Goal: Navigation & Orientation: Find specific page/section

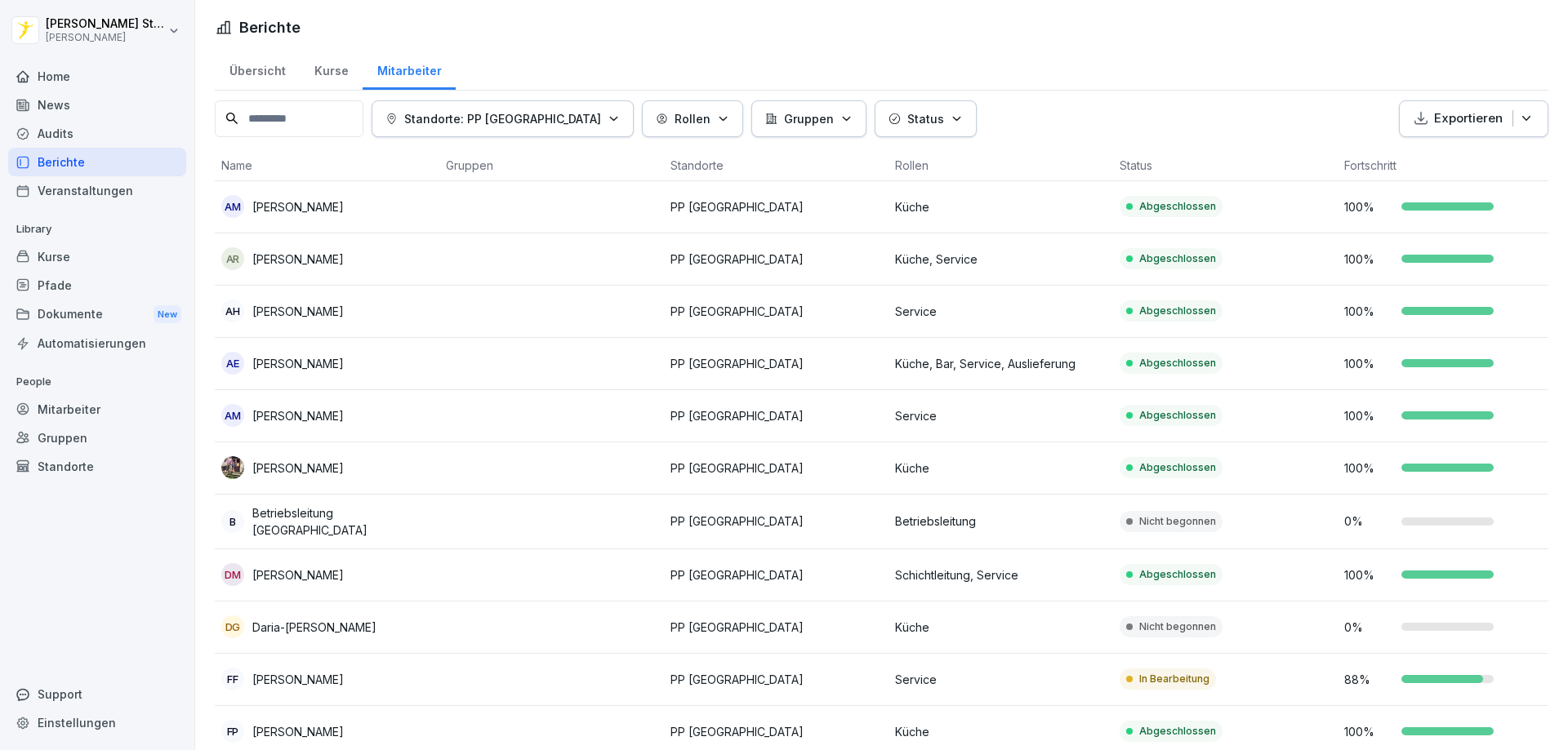
click at [49, 75] on div "Home" at bounding box center [97, 76] width 178 height 29
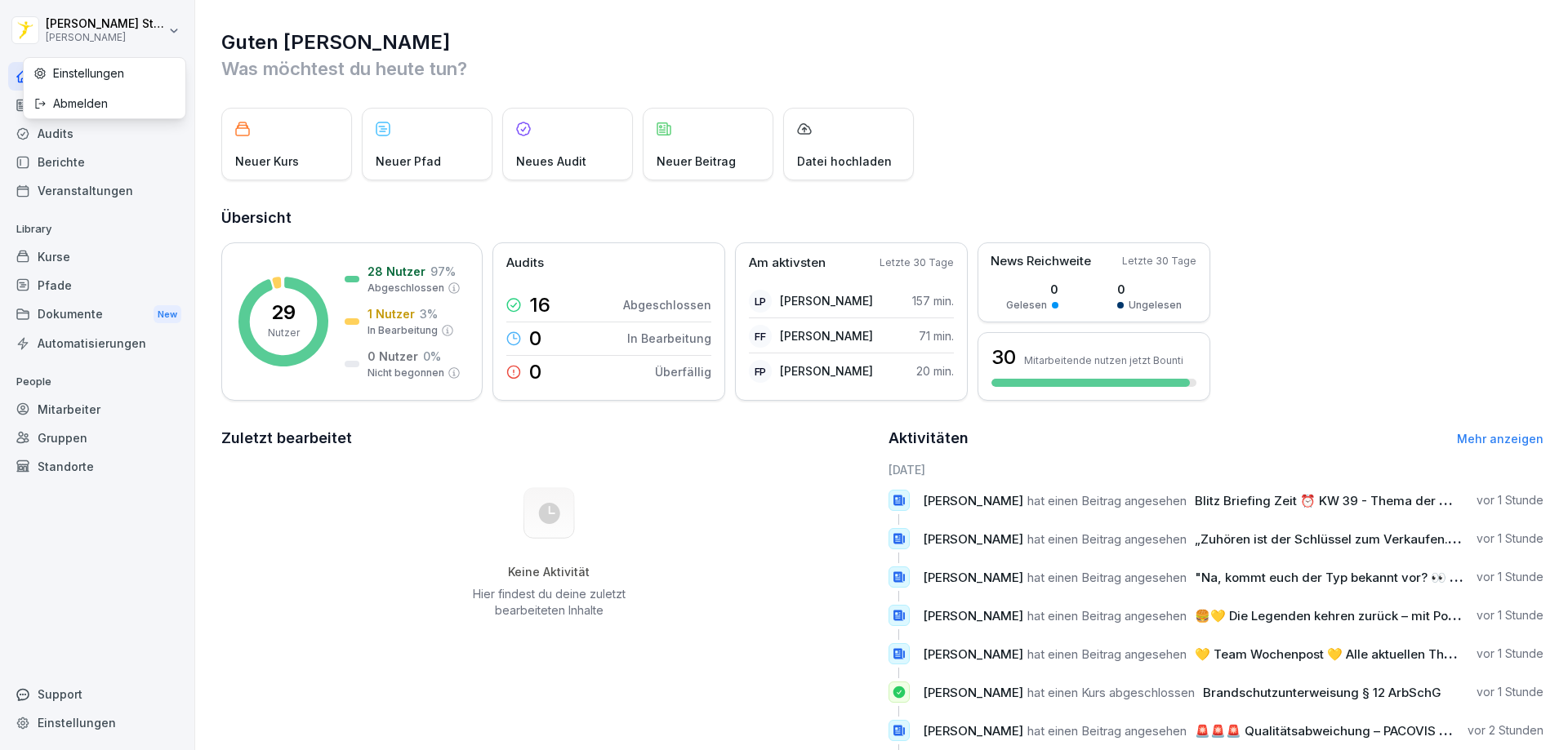
click at [70, 38] on html "[PERSON_NAME] [PERSON_NAME] Home News Audits Berichte Veranstaltungen Library K…" at bounding box center [784, 375] width 1568 height 750
click at [392, 271] on html "[PERSON_NAME] [PERSON_NAME] Home News Audits Berichte Veranstaltungen Library K…" at bounding box center [784, 375] width 1568 height 750
click at [316, 298] on icon at bounding box center [283, 322] width 90 height 90
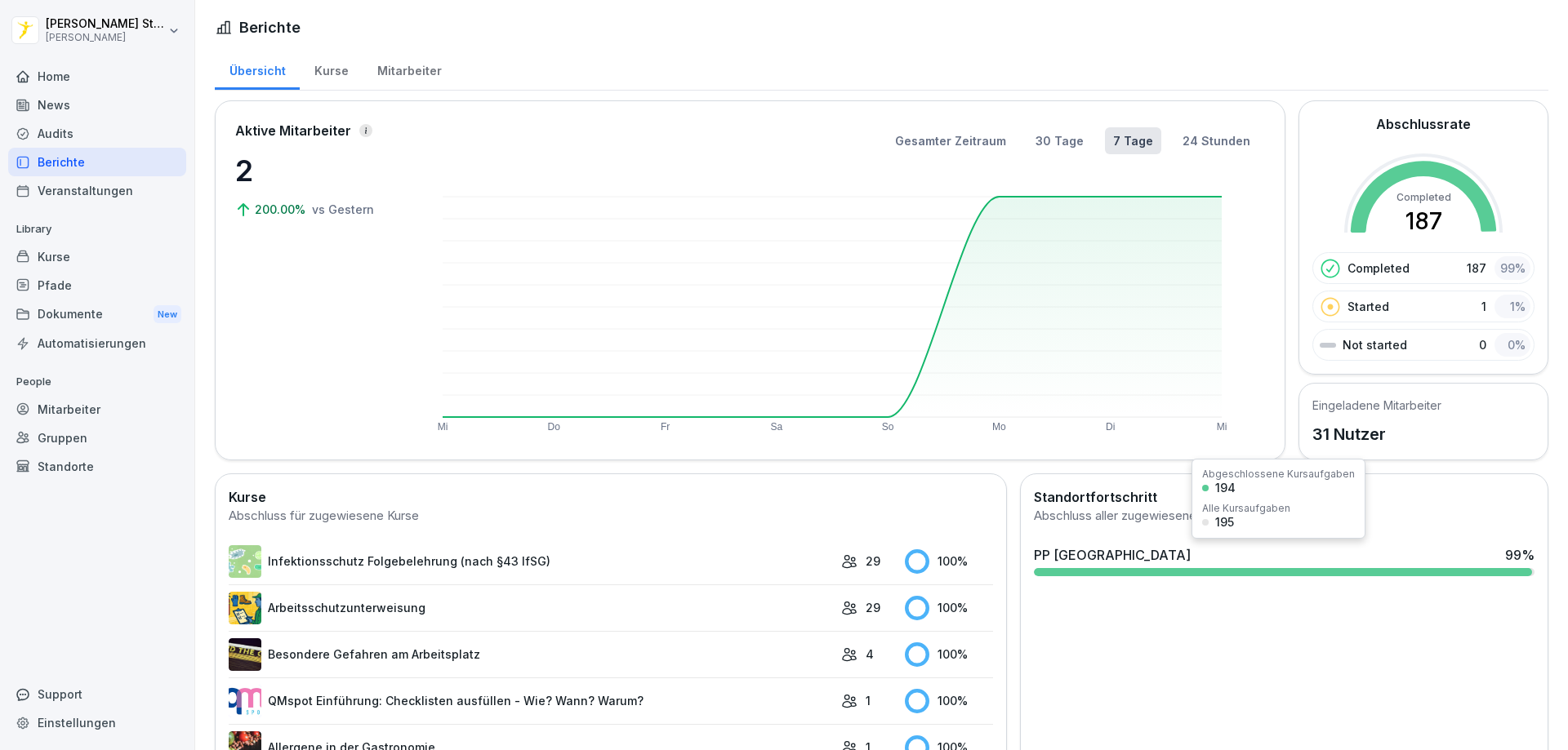
click at [1397, 572] on div at bounding box center [1282, 572] width 498 height 8
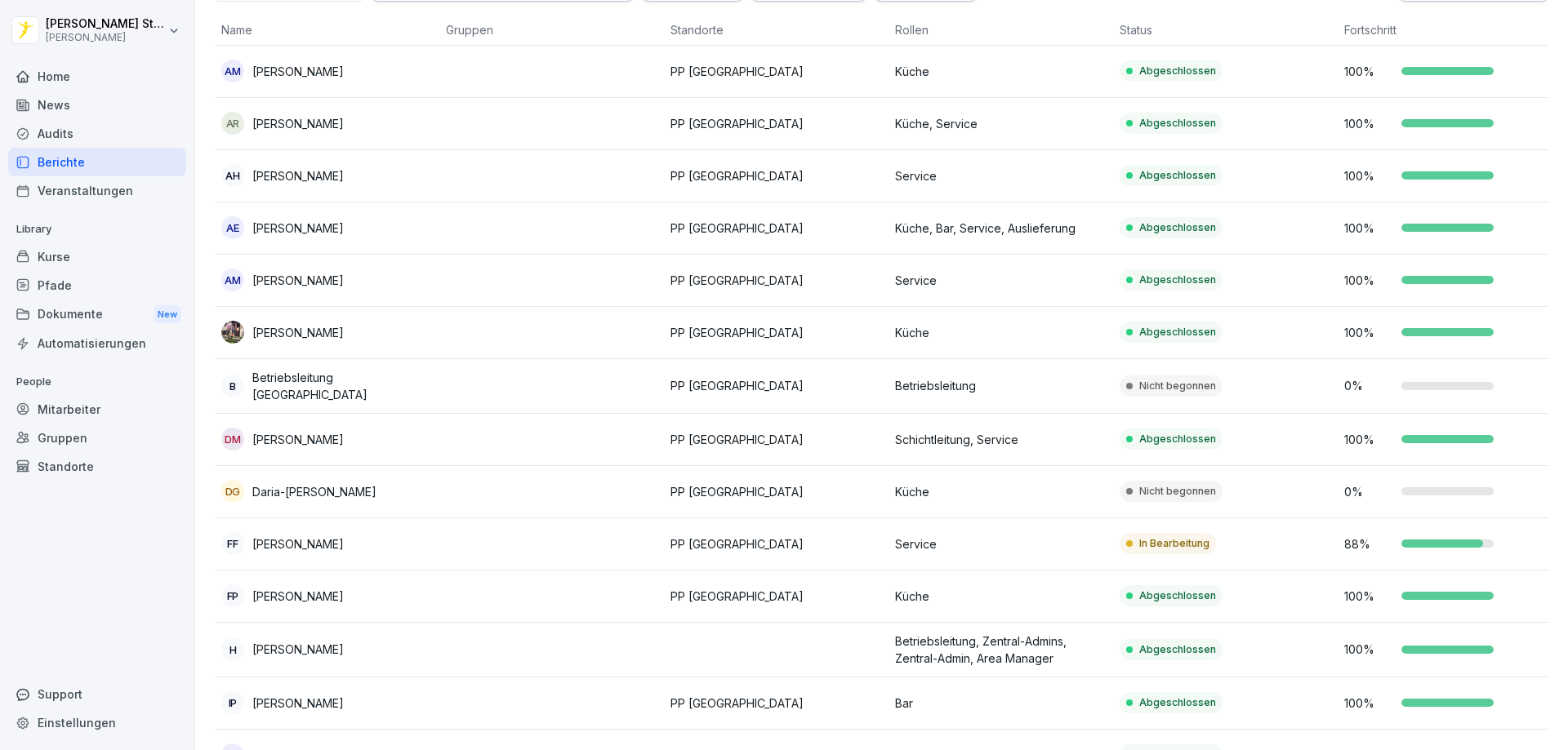
scroll to position [163, 0]
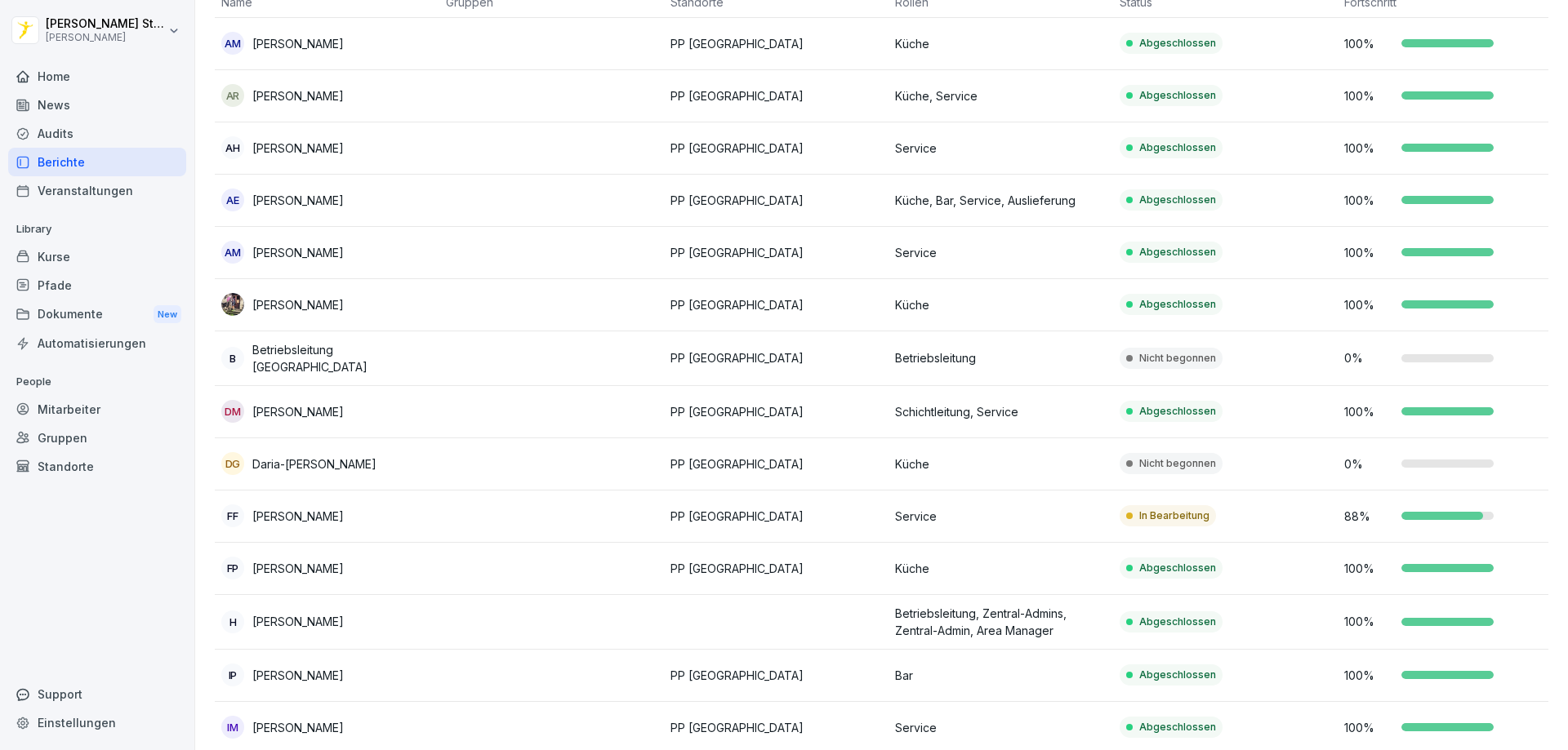
click at [1354, 520] on p "88 %" at bounding box center [1368, 516] width 49 height 17
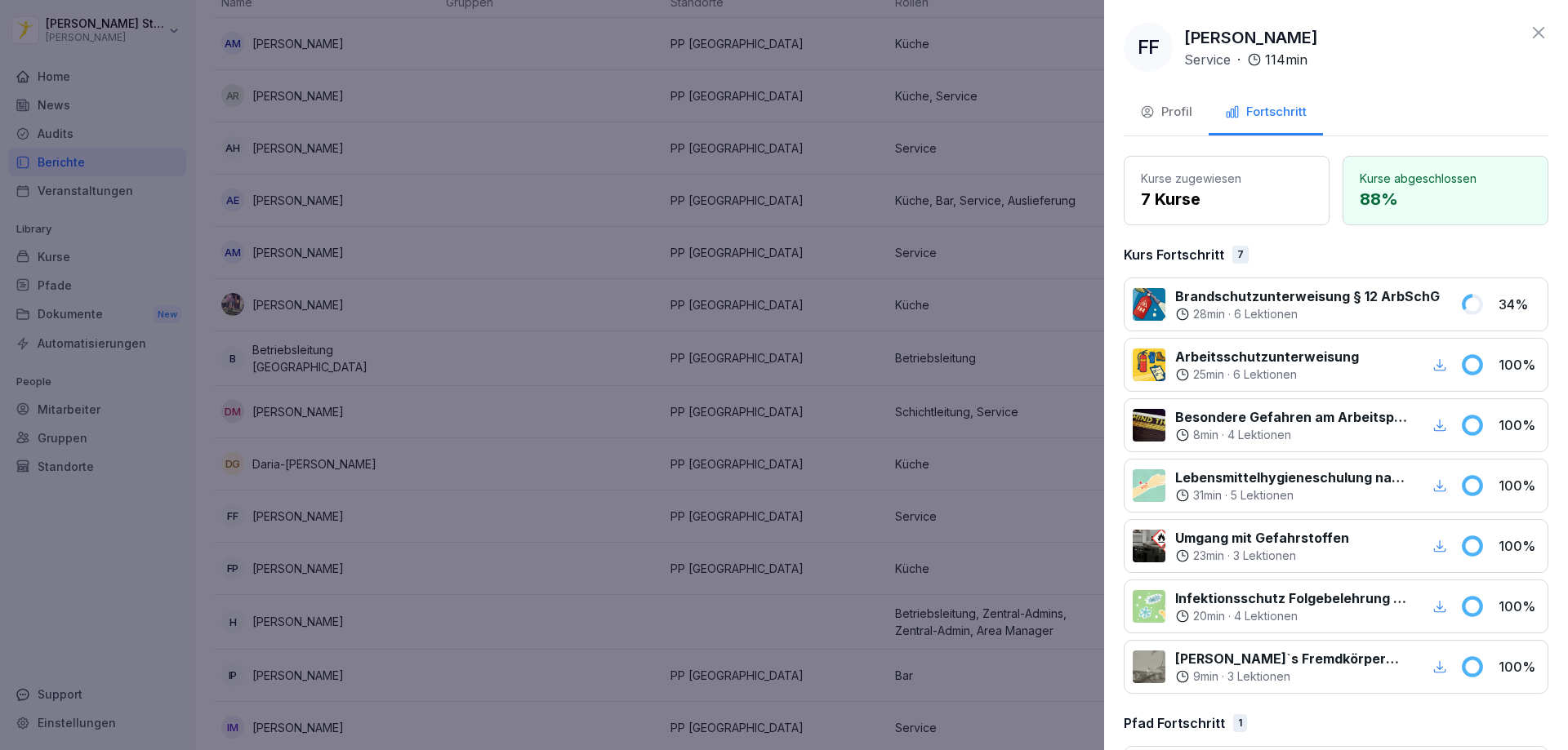
click at [838, 210] on div at bounding box center [784, 375] width 1568 height 750
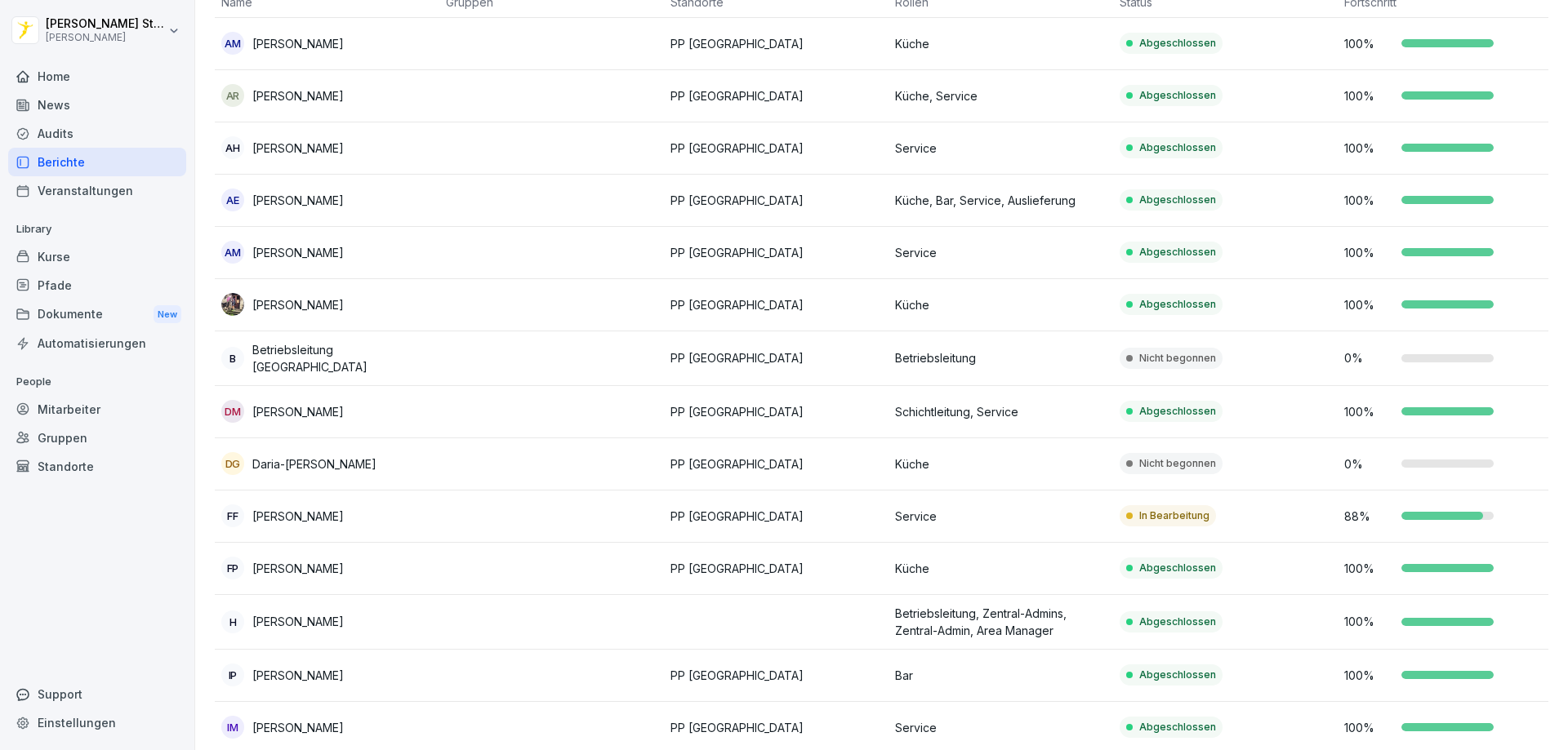
click at [59, 77] on div "Home" at bounding box center [97, 76] width 178 height 29
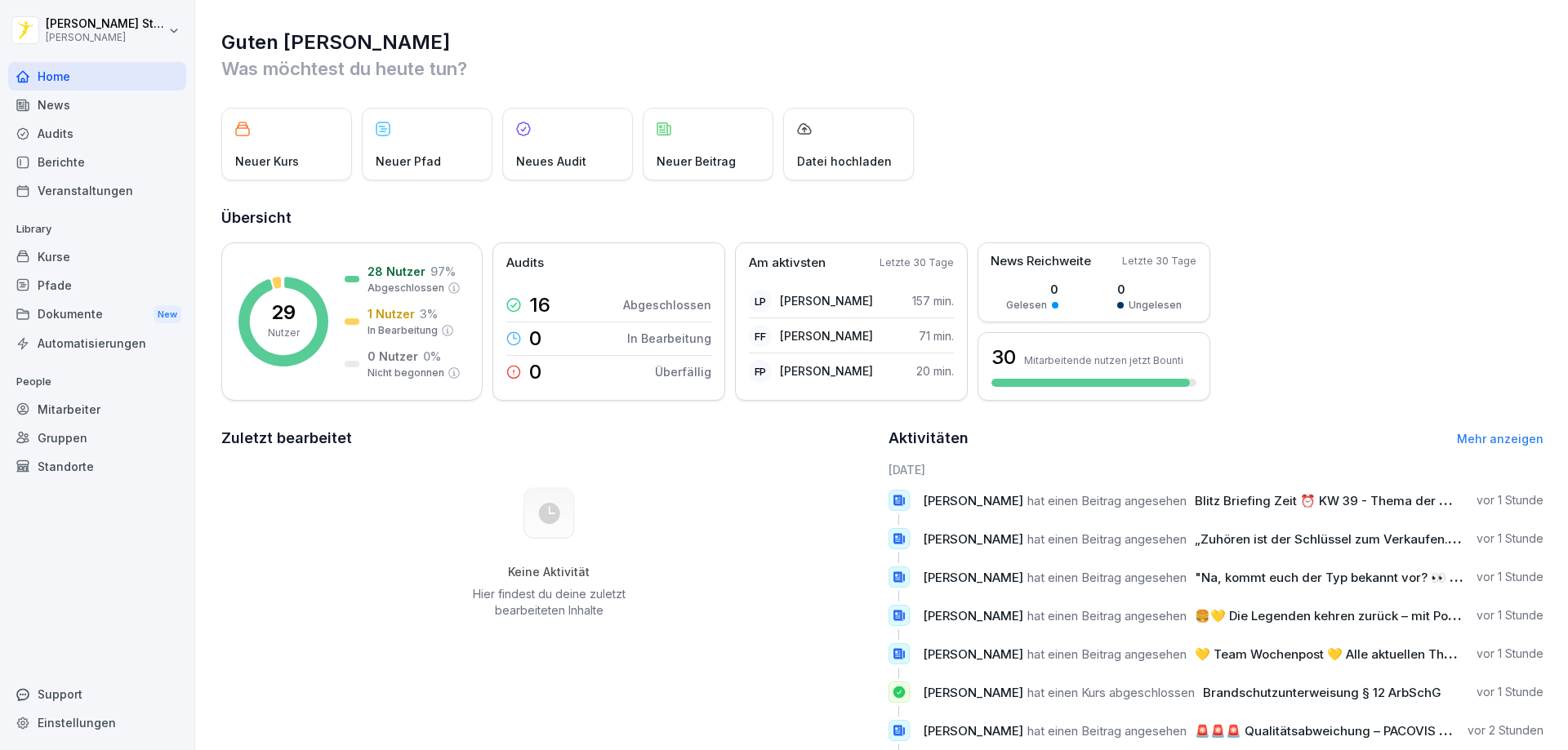
scroll to position [84, 0]
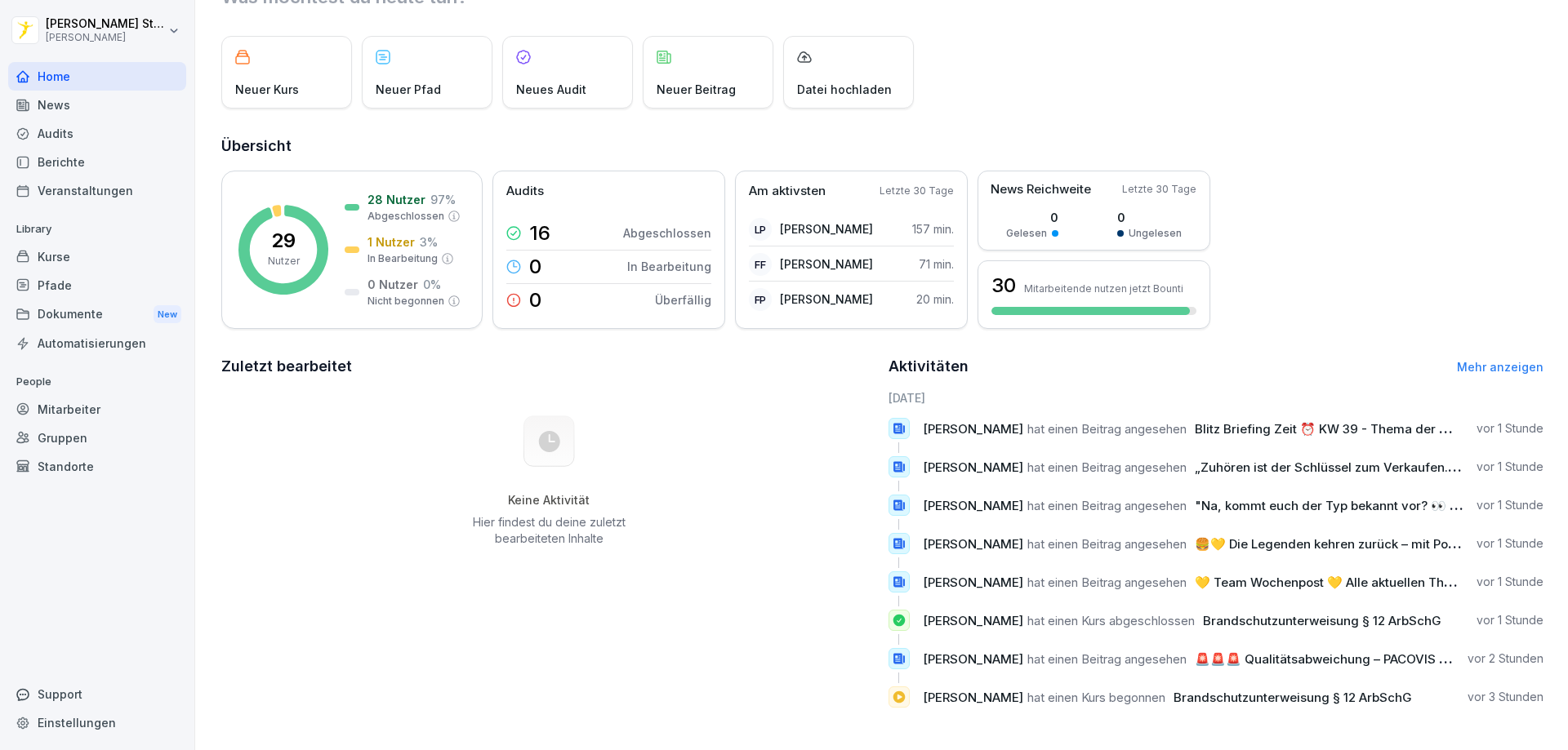
click at [1511, 360] on link "Mehr anzeigen" at bounding box center [1499, 367] width 86 height 14
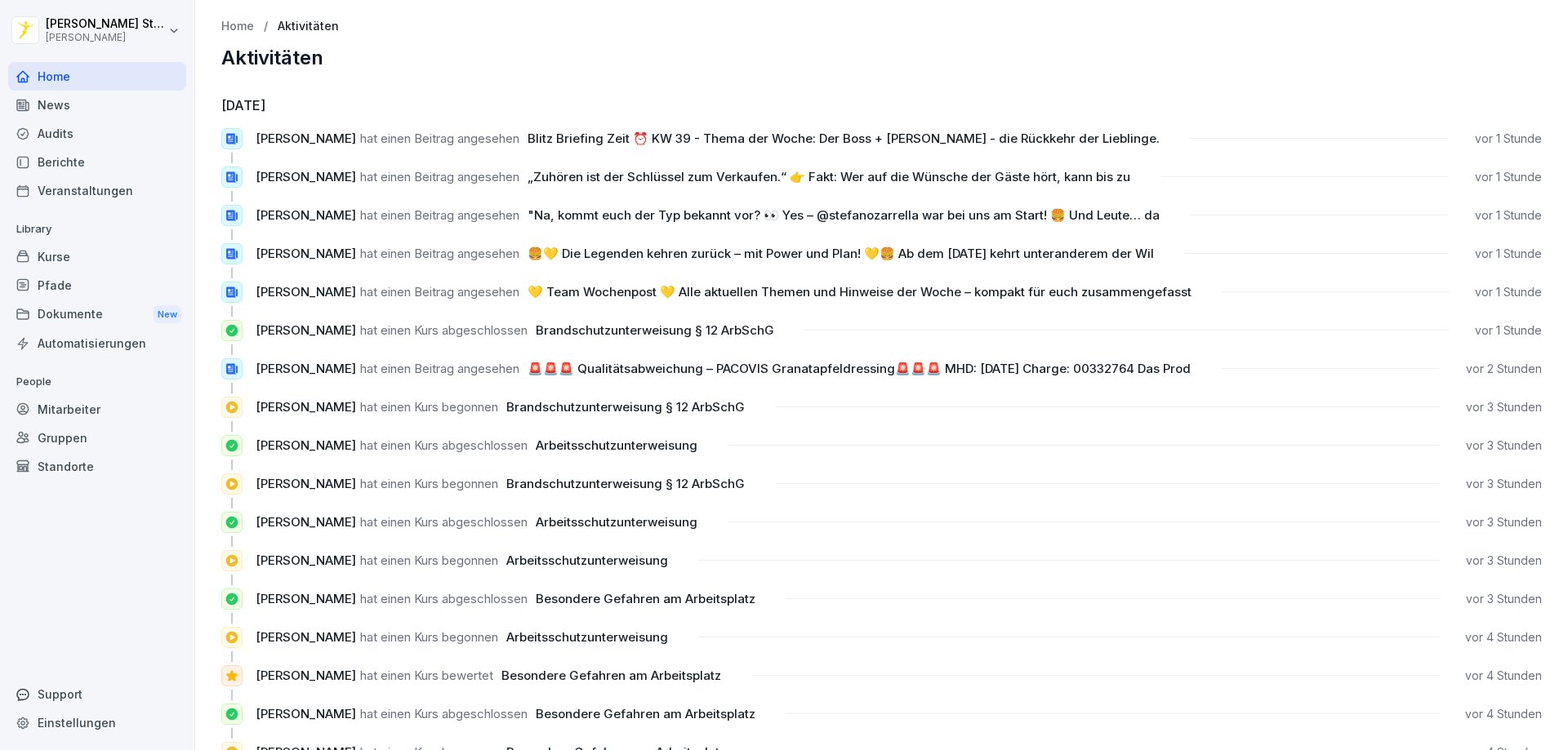
click at [71, 136] on div "Audits" at bounding box center [97, 133] width 178 height 29
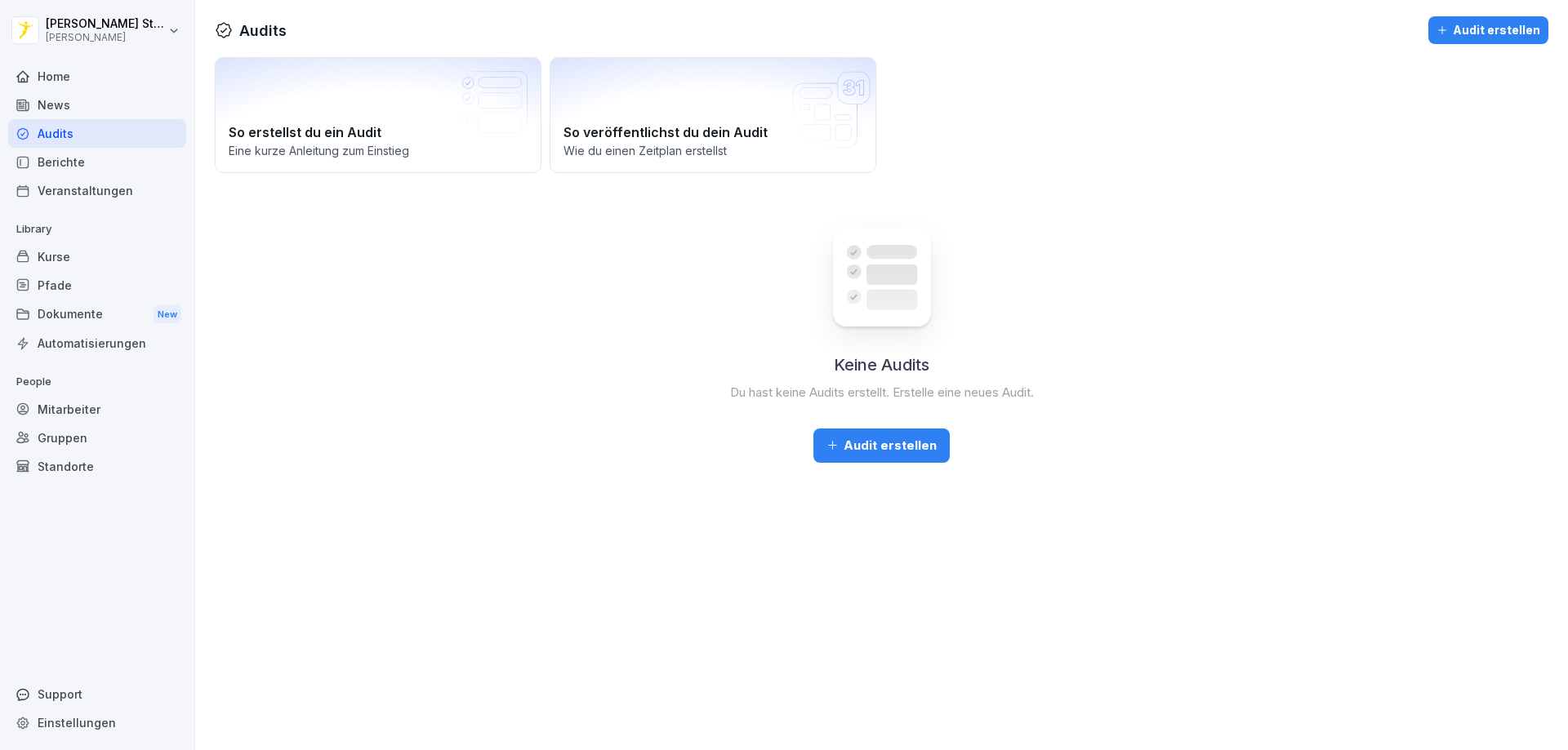
click at [75, 80] on div "Home" at bounding box center [97, 76] width 178 height 29
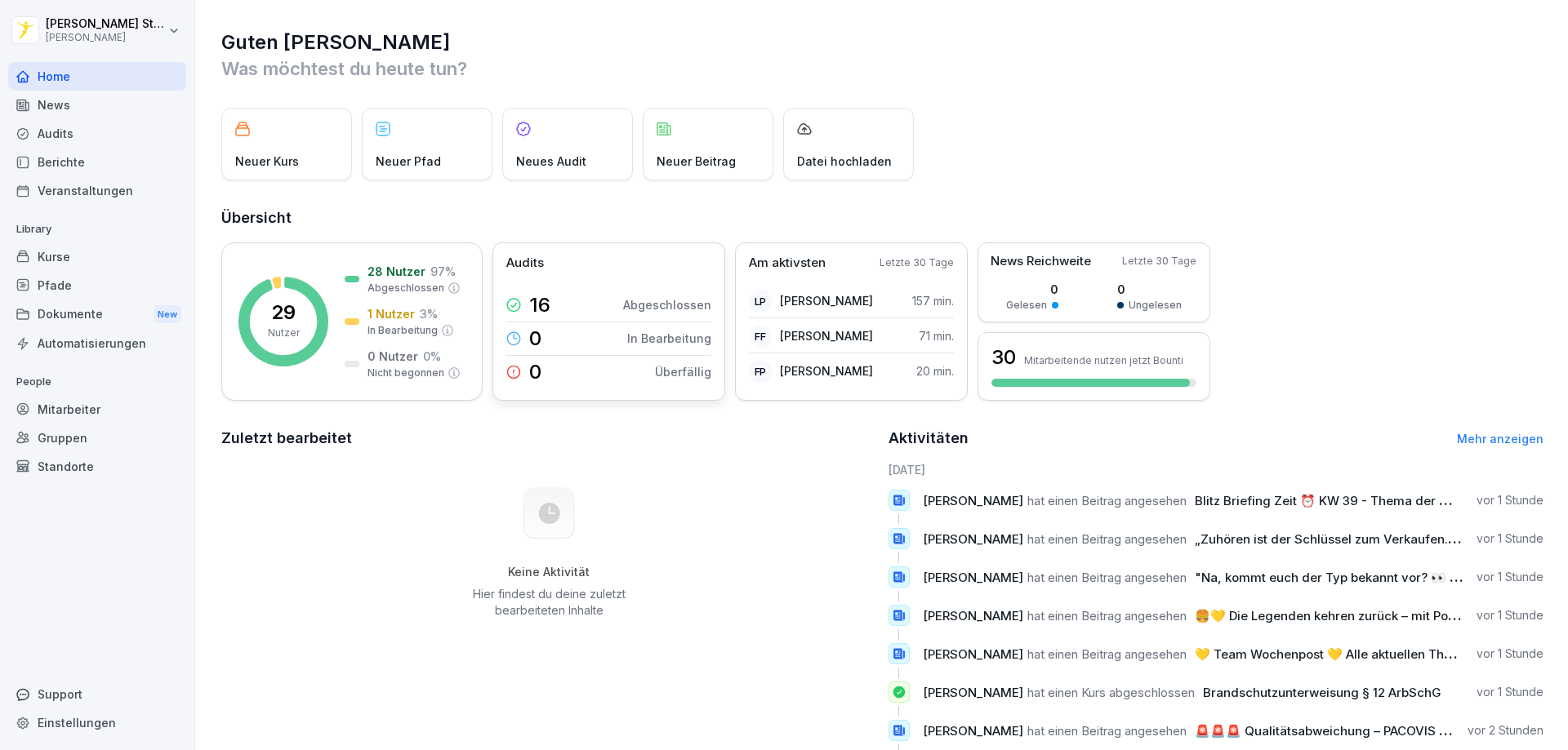
click at [550, 300] on div "16 Abgeschlossen" at bounding box center [608, 305] width 205 height 33
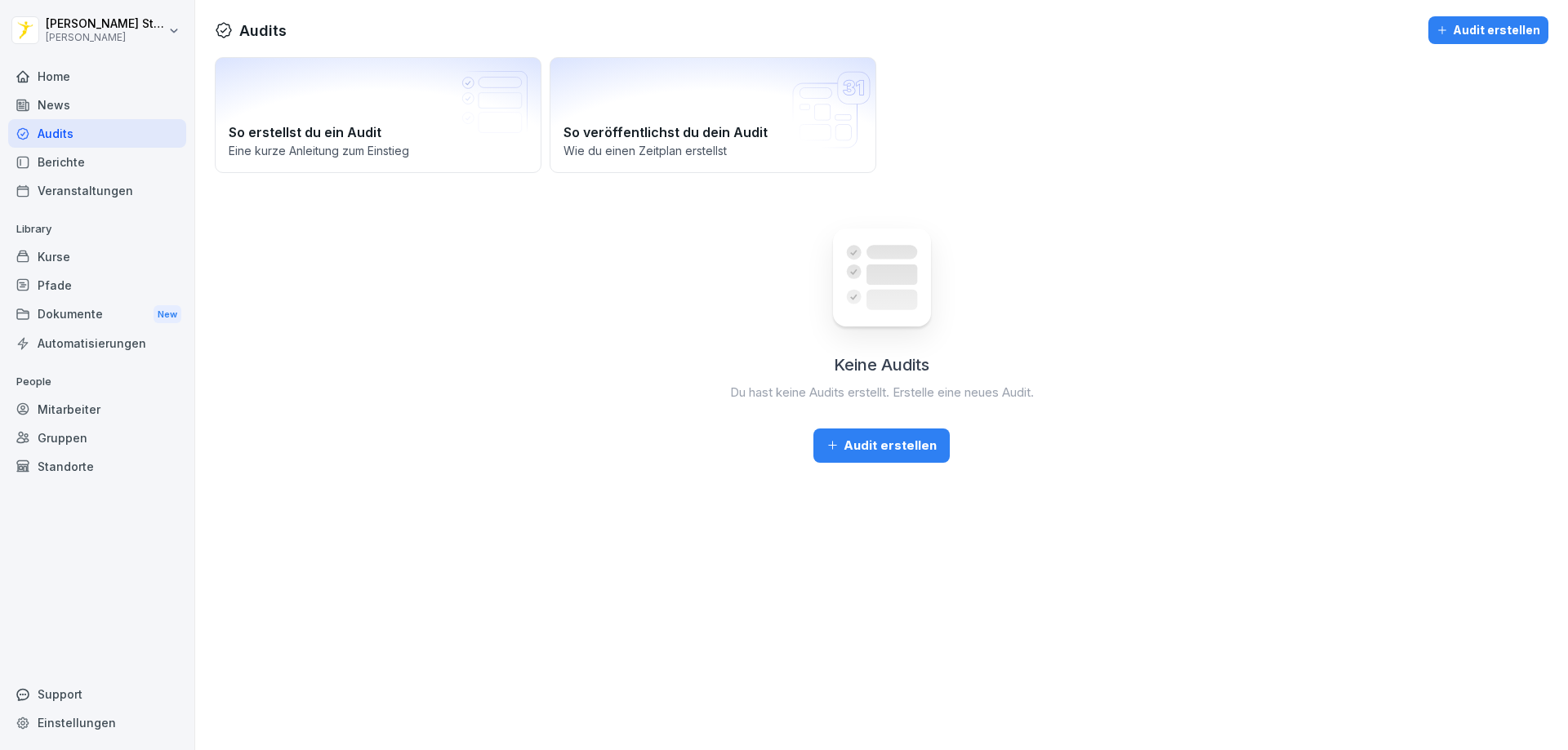
click at [48, 80] on div "Home" at bounding box center [97, 76] width 178 height 29
